Goal: Complete application form

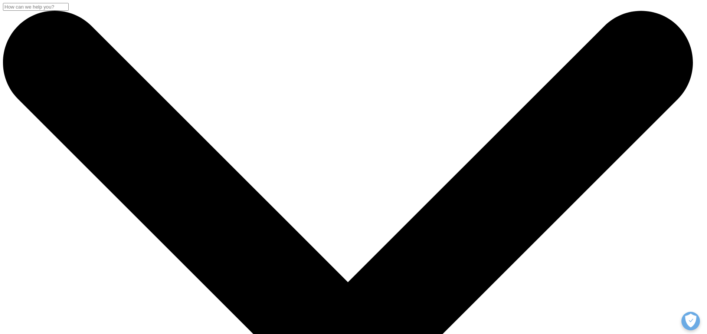
select select "HR Career"
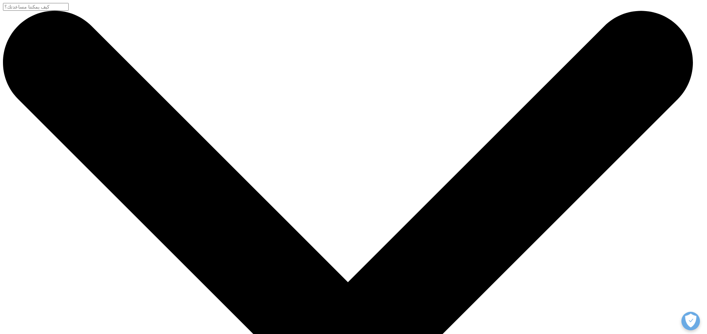
type input "وائل"
type input "أغا"
type input "اداري"
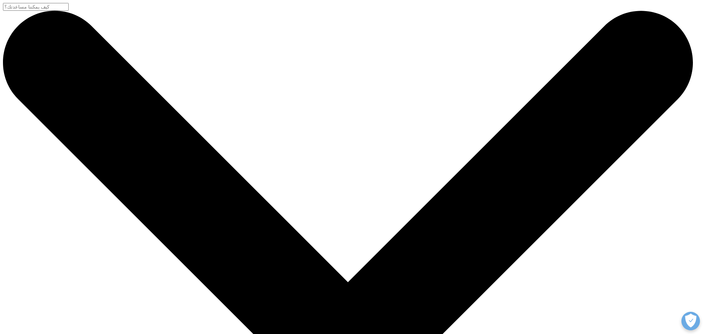
type input "تجمع تبوك الصحي"
type input "ص"
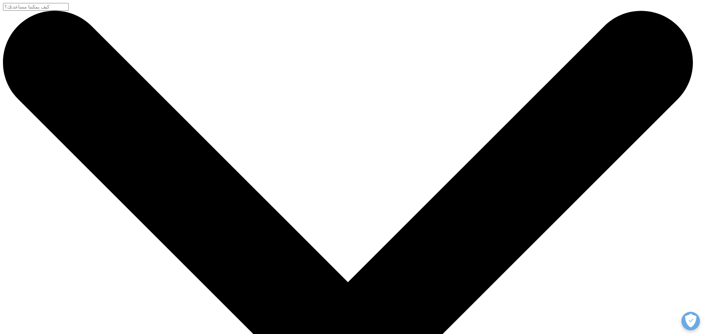
type input "[EMAIL_ADDRESS][DOMAIN_NAME]"
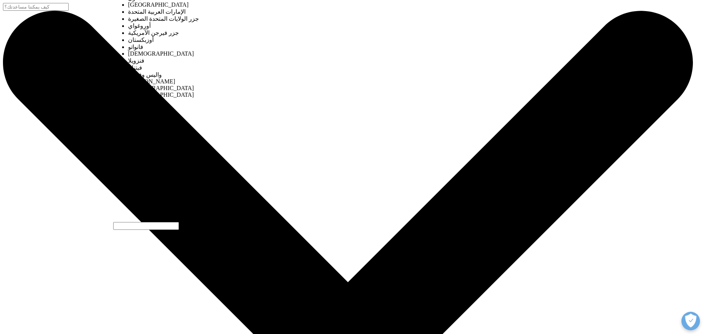
select select "[GEOGRAPHIC_DATA]"
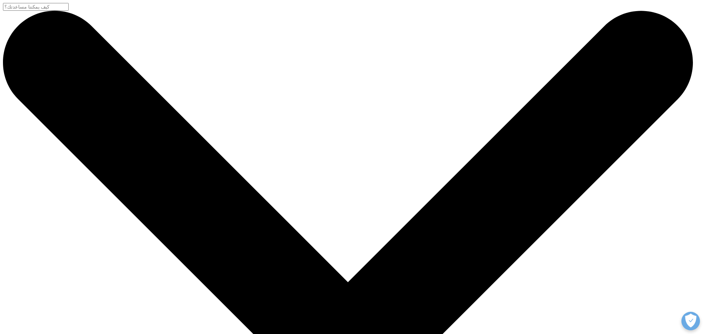
scroll to position [148, 0]
type textarea "l"
type textarea "مستشفى ضباء العام"
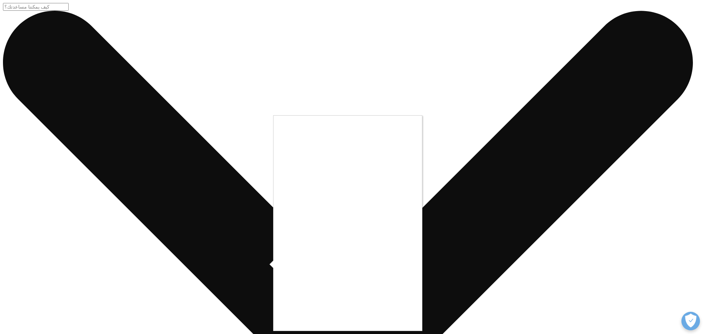
drag, startPoint x: 425, startPoint y: 310, endPoint x: 420, endPoint y: 312, distance: 5.2
click at [424, 310] on div at bounding box center [353, 167] width 707 height 334
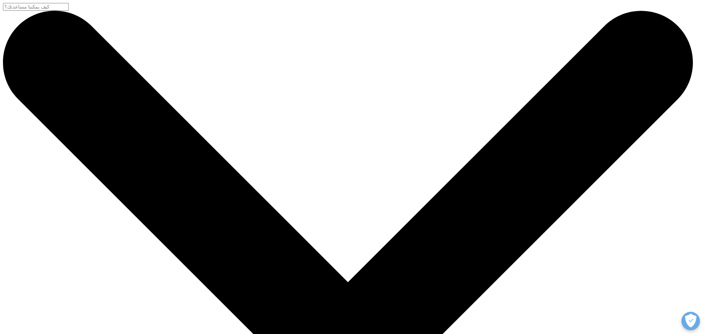
select select "HR Career"
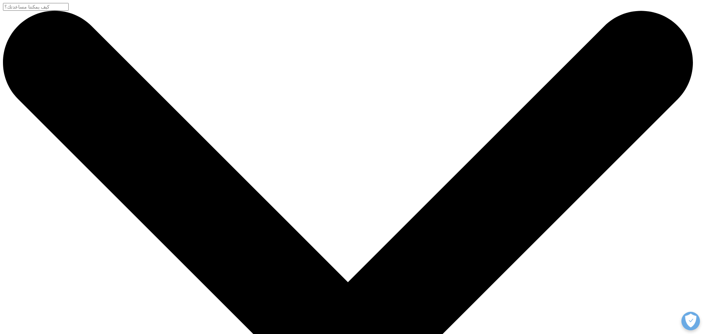
scroll to position [257, 0]
